Goal: Task Accomplishment & Management: Manage account settings

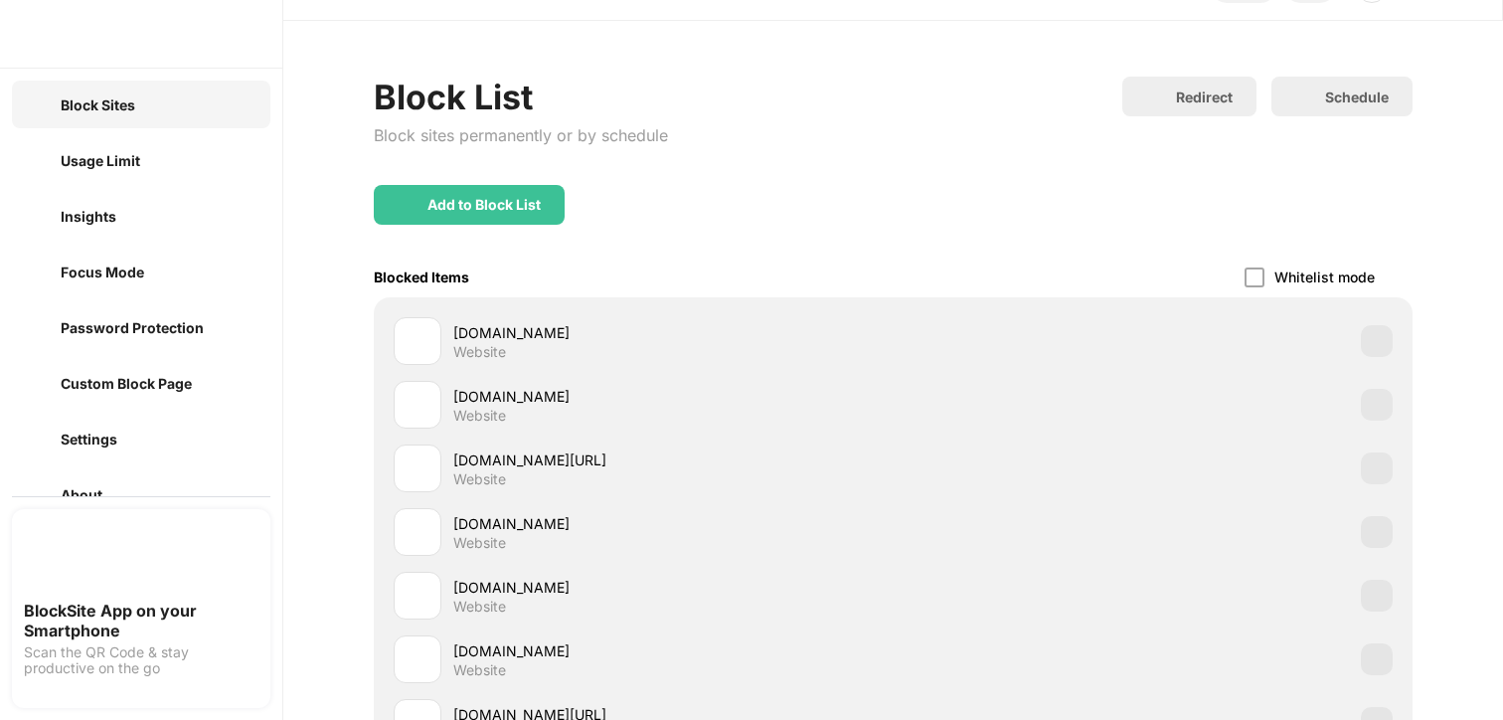
scroll to position [87, 0]
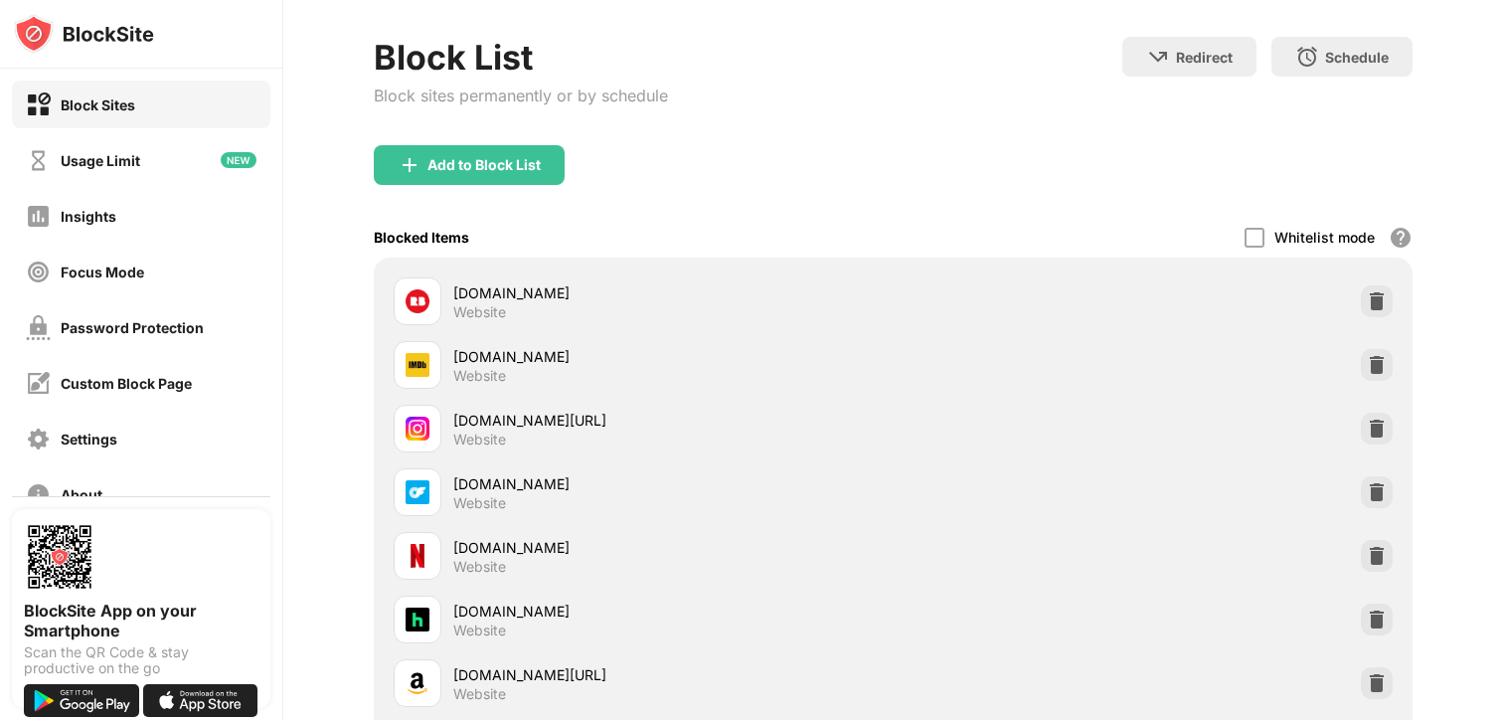
click at [1374, 614] on div at bounding box center [1377, 619] width 32 height 32
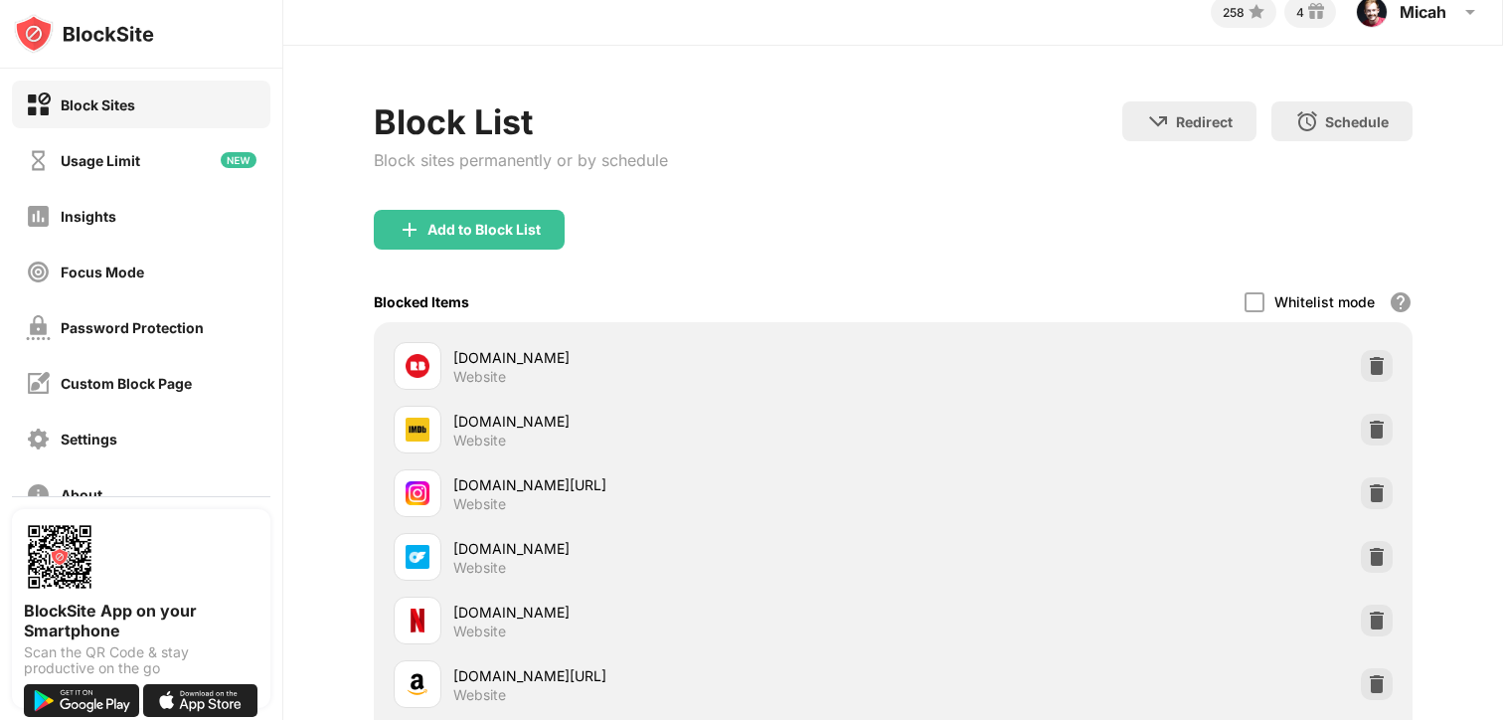
scroll to position [0, 0]
